Goal: Task Accomplishment & Management: Complete application form

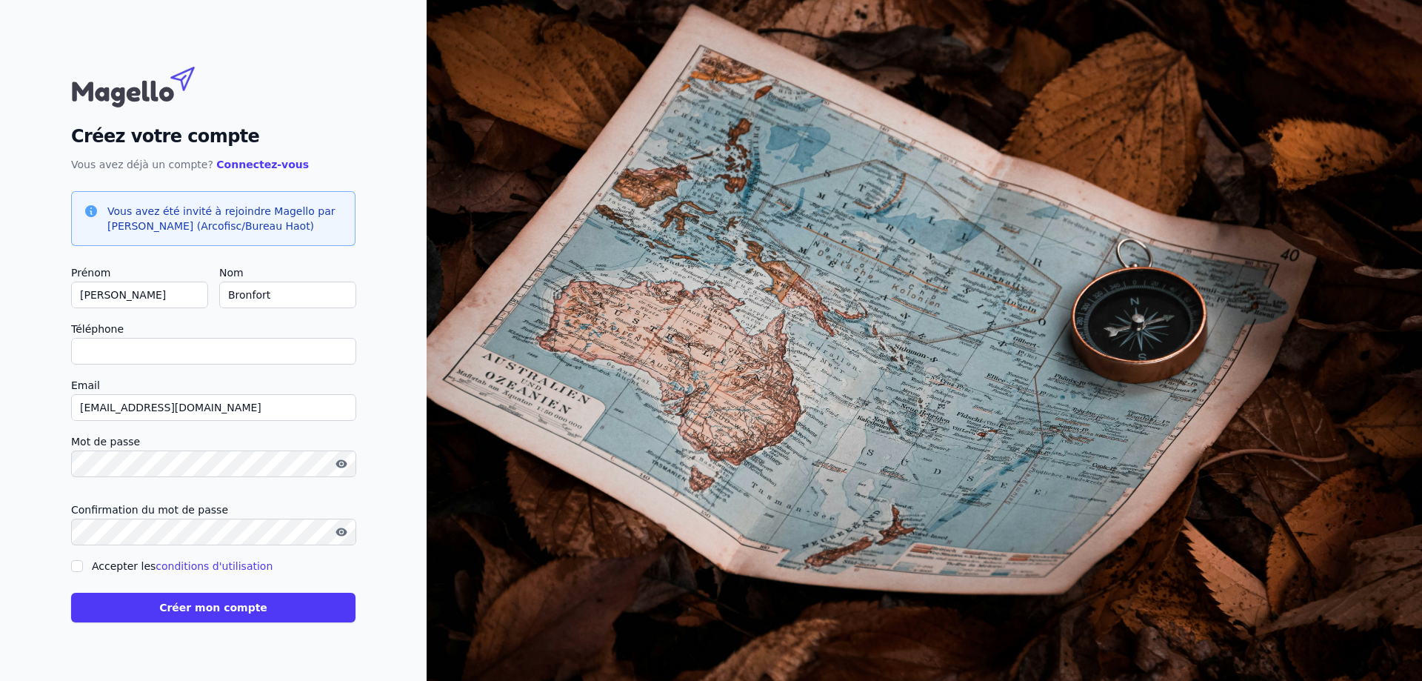
click at [267, 356] on input "Téléphone" at bounding box center [213, 351] width 285 height 27
type input "+"
checkbox input "false"
type input "[PHONE_NUMBER]"
click at [391, 423] on div "Créez votre compte Vous avez déjà un compte? Connectez-vous Vous avez été invit…" at bounding box center [213, 340] width 427 height 681
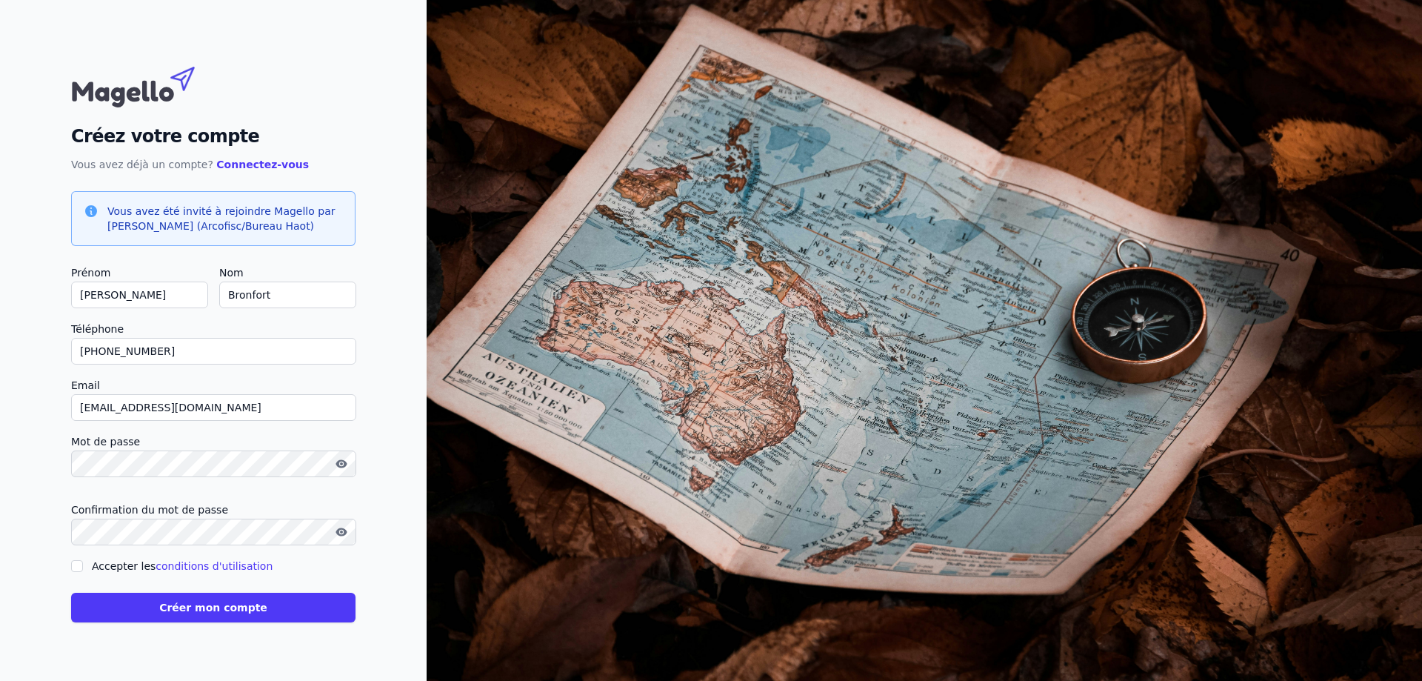
click at [129, 564] on label "Accepter les conditions d'utilisation" at bounding box center [182, 566] width 181 height 12
click at [83, 564] on input "Accepter les conditions d'utilisation" at bounding box center [77, 566] width 12 height 12
checkbox input "true"
click at [207, 606] on button "Créer mon compte" at bounding box center [213, 607] width 284 height 30
